Goal: Navigation & Orientation: Find specific page/section

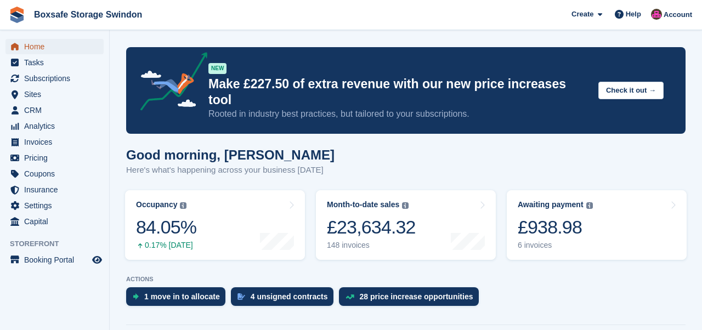
click at [32, 43] on span "Home" at bounding box center [57, 46] width 66 height 15
click at [552, 216] on div "£1,276.98" at bounding box center [557, 227] width 79 height 22
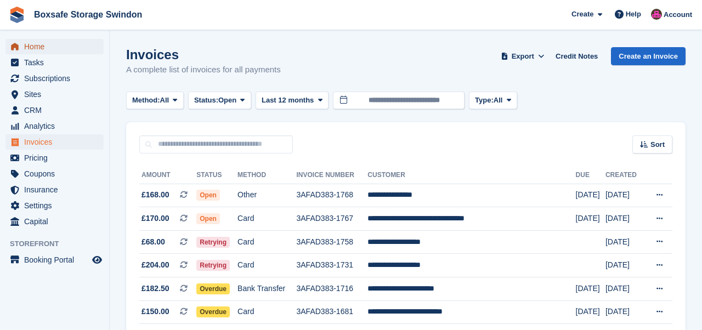
click at [46, 48] on span "Home" at bounding box center [57, 46] width 66 height 15
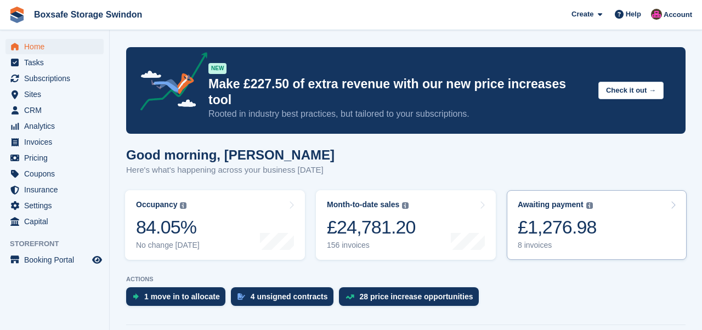
click at [564, 218] on div "£1,276.98" at bounding box center [557, 227] width 79 height 22
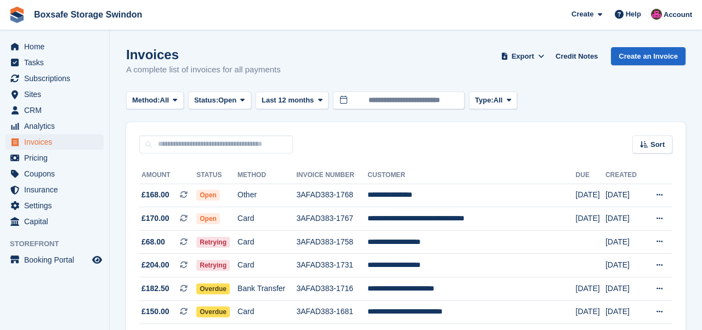
scroll to position [95, 0]
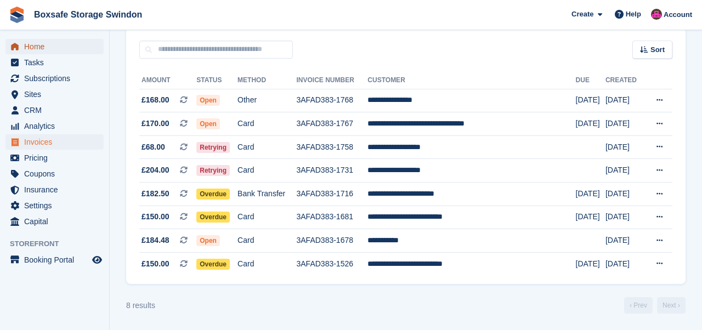
click at [42, 47] on span "Home" at bounding box center [57, 46] width 66 height 15
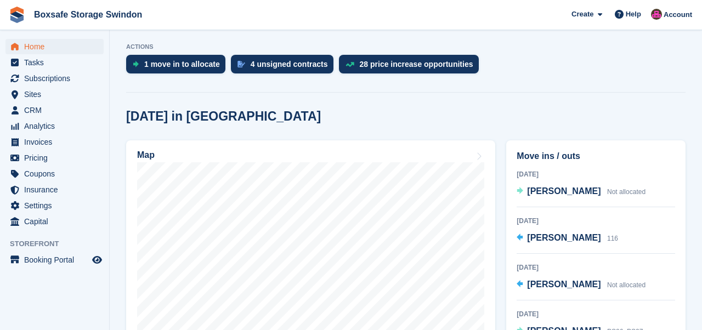
scroll to position [259, 0]
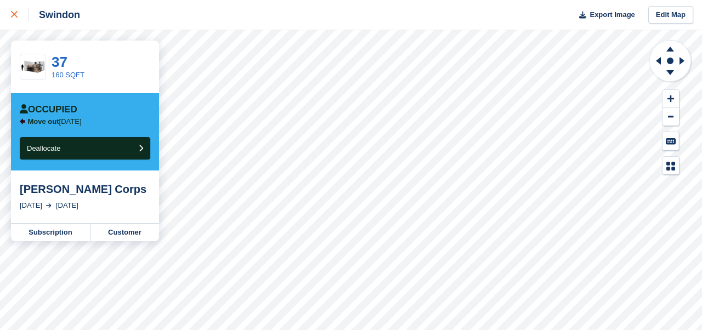
click at [14, 16] on icon at bounding box center [14, 14] width 7 height 7
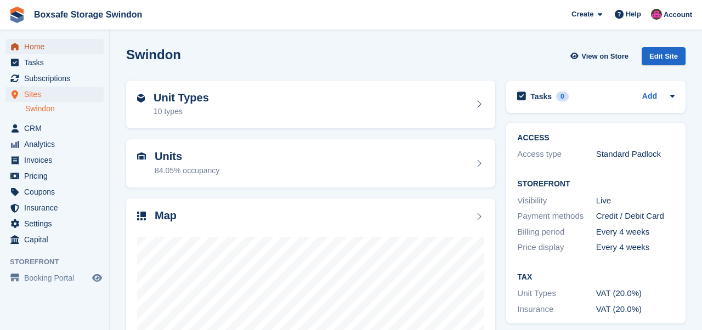
click at [39, 47] on span "Home" at bounding box center [57, 46] width 66 height 15
